Goal: Task Accomplishment & Management: Manage account settings

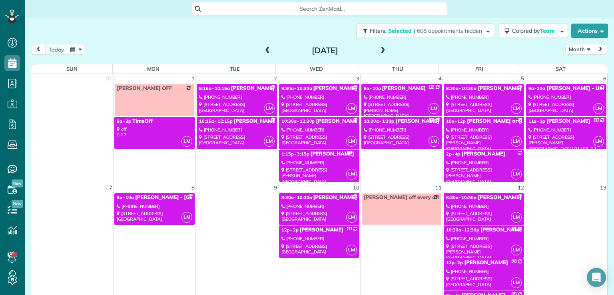
scroll to position [219, 0]
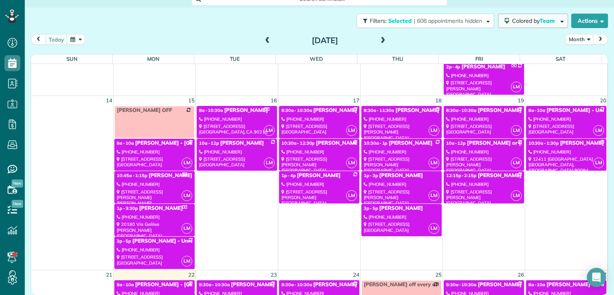
click at [523, 20] on span "Colored by Team" at bounding box center [535, 20] width 46 height 7
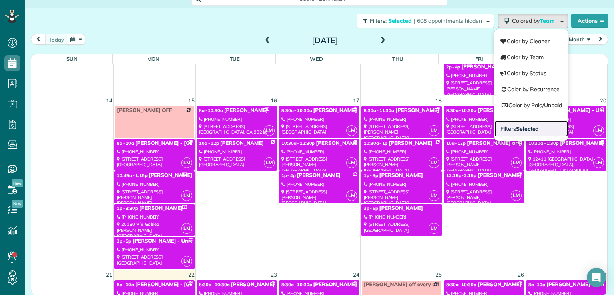
click at [524, 123] on link "Filters Selected" at bounding box center [532, 129] width 74 height 16
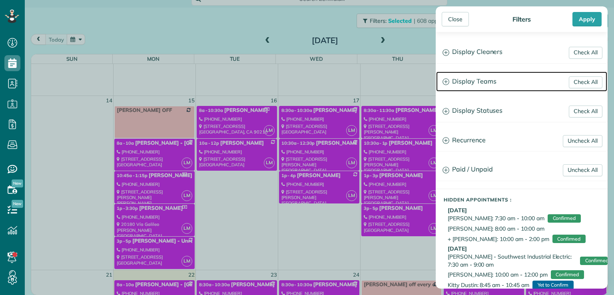
click at [471, 81] on h3 "Display Teams" at bounding box center [521, 82] width 171 height 20
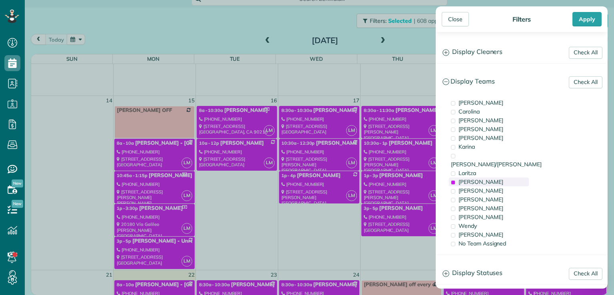
click at [470, 178] on span "[PERSON_NAME]" at bounding box center [481, 181] width 45 height 7
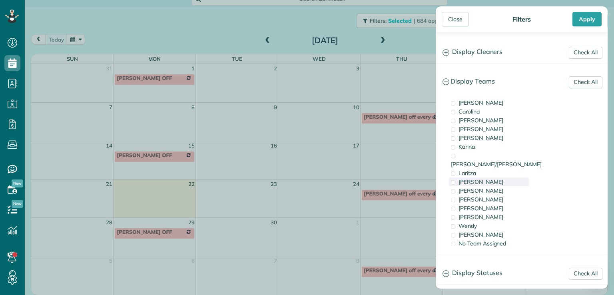
scroll to position [0, 0]
click at [470, 222] on span "Wendy" at bounding box center [468, 225] width 18 height 7
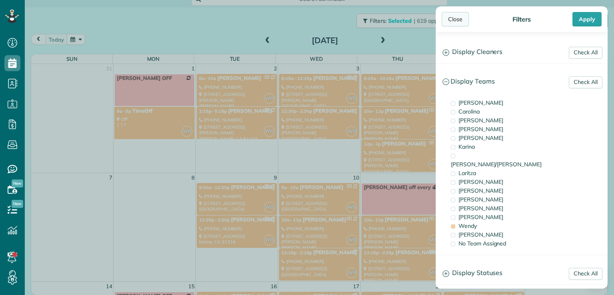
click at [452, 21] on div "Close" at bounding box center [455, 19] width 27 height 14
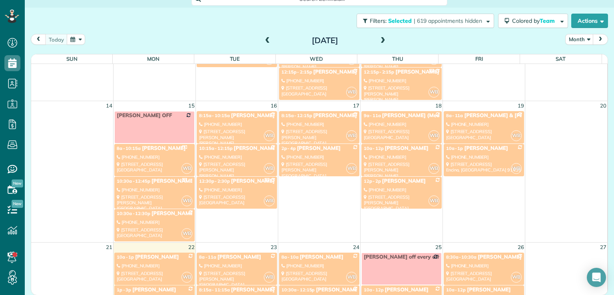
scroll to position [191, 0]
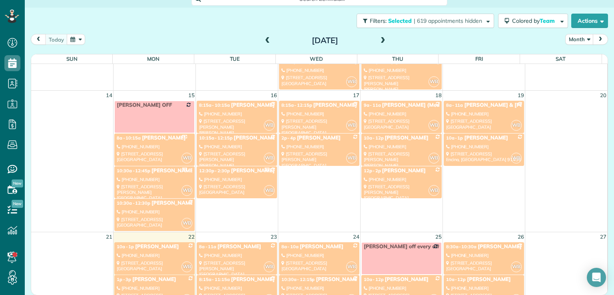
click at [384, 148] on link "WB 10a - 12p [PERSON_NAME] [PHONE_NUMBER] [STREET_ADDRESS][PERSON_NAME][PERSON_…" at bounding box center [402, 150] width 80 height 32
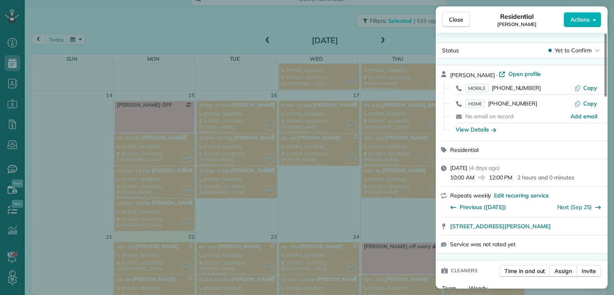
click at [580, 24] on button "Actions" at bounding box center [583, 19] width 38 height 15
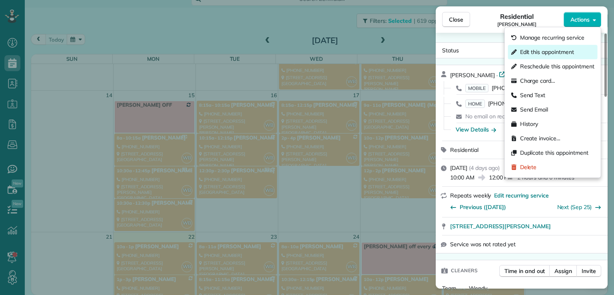
click at [564, 50] on span "Edit this appointment" at bounding box center [547, 52] width 54 height 8
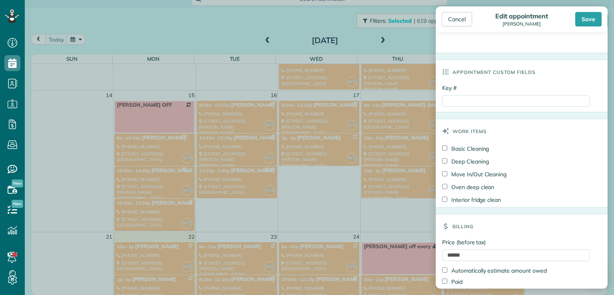
scroll to position [374, 0]
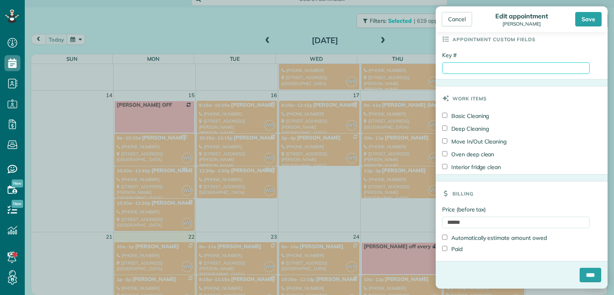
click at [467, 69] on input "Key #" at bounding box center [516, 68] width 148 height 12
type input "****"
click at [584, 276] on input "****" at bounding box center [591, 275] width 22 height 14
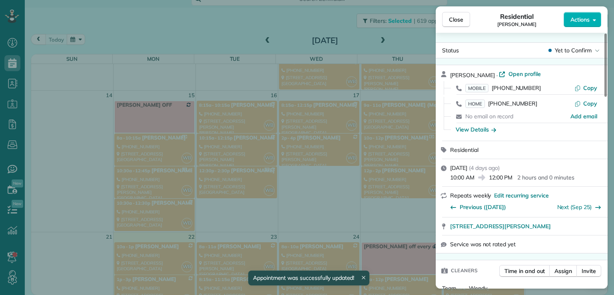
scroll to position [191, 0]
click at [455, 19] on span "Close" at bounding box center [456, 20] width 14 height 8
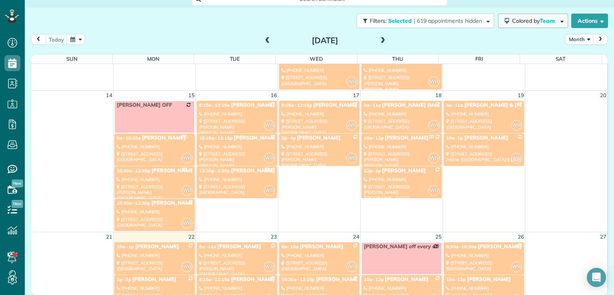
click at [530, 18] on span "Colored by Team" at bounding box center [535, 20] width 46 height 7
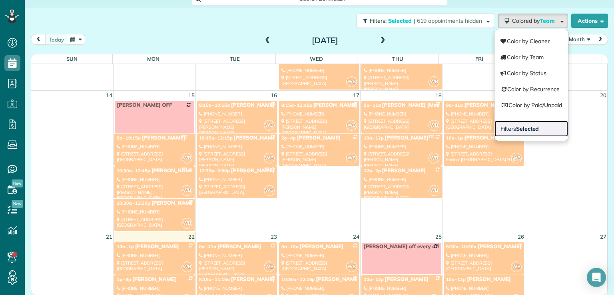
click at [516, 125] on strong "Selected" at bounding box center [527, 128] width 23 height 7
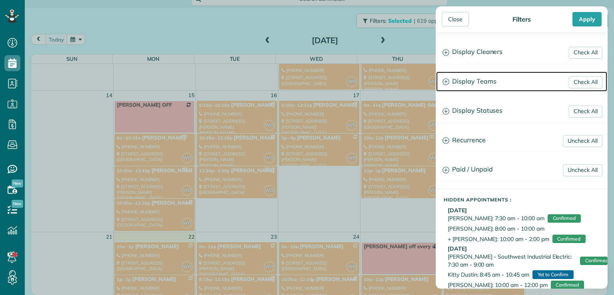
click at [488, 80] on h3 "Display Teams" at bounding box center [521, 82] width 171 height 20
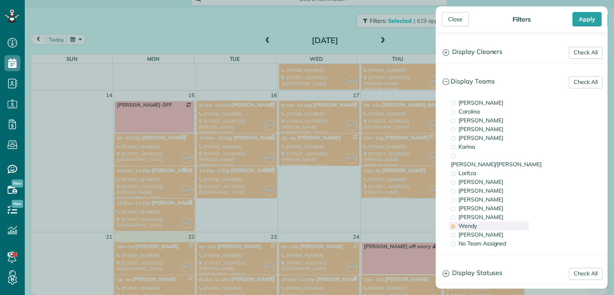
click at [465, 222] on span "Wendy" at bounding box center [468, 225] width 18 height 7
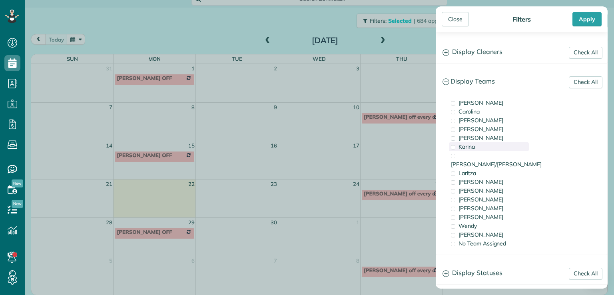
click at [470, 143] on span "Karina" at bounding box center [467, 146] width 16 height 7
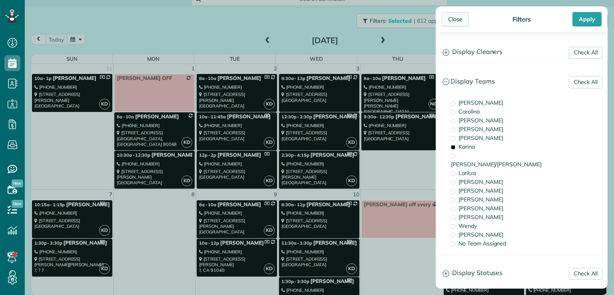
click at [454, 16] on div "Close" at bounding box center [455, 19] width 27 height 14
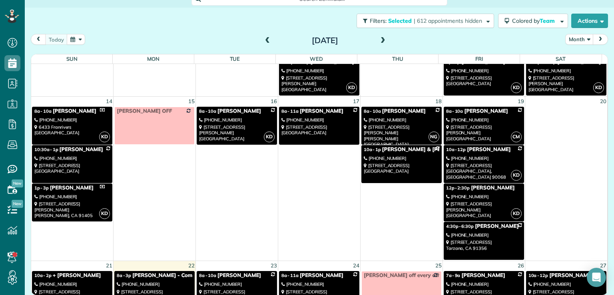
scroll to position [224, 0]
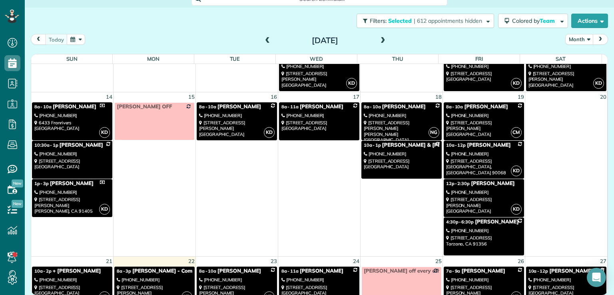
click at [302, 120] on div "[STREET_ADDRESS]" at bounding box center [320, 126] width 76 height 12
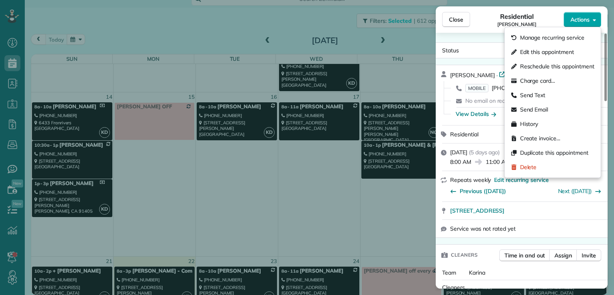
click at [581, 18] on span "Actions" at bounding box center [580, 20] width 19 height 8
click at [558, 52] on span "Edit this appointment" at bounding box center [547, 52] width 54 height 8
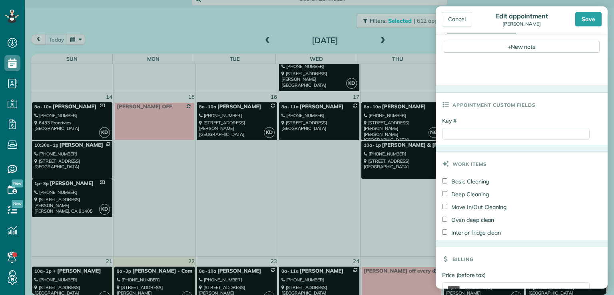
scroll to position [375, 0]
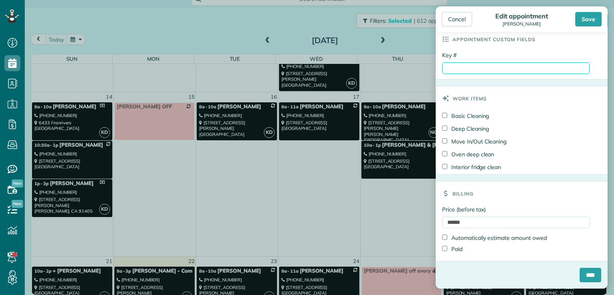
click at [448, 66] on input "Key #" at bounding box center [516, 68] width 148 height 12
type input "**********"
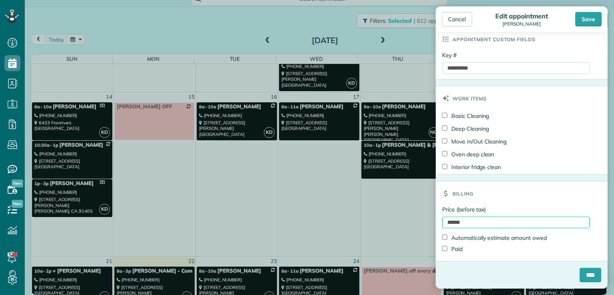
click at [458, 222] on input "******" at bounding box center [516, 223] width 148 height 12
type input "********"
click at [587, 274] on input "****" at bounding box center [591, 275] width 22 height 14
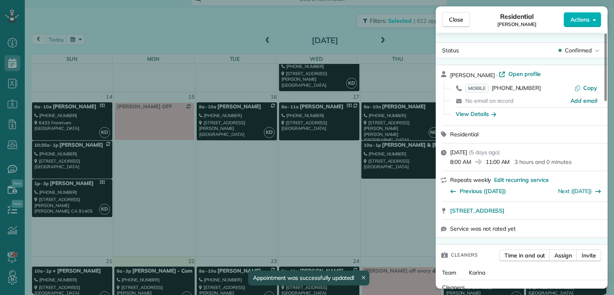
scroll to position [224, 0]
click at [456, 16] on span "Close" at bounding box center [456, 20] width 14 height 8
